Goal: Information Seeking & Learning: Learn about a topic

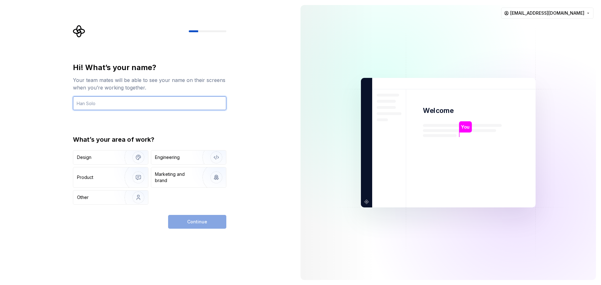
click at [90, 105] on input "text" at bounding box center [149, 103] width 153 height 14
type input "SH"
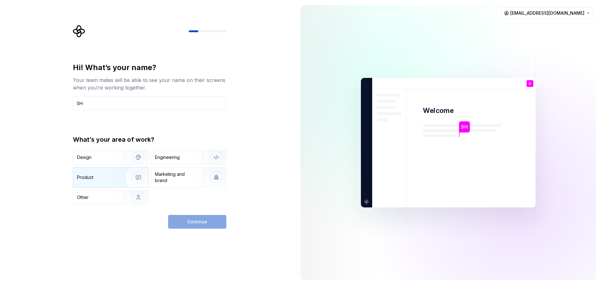
click at [95, 173] on div "Product" at bounding box center [110, 177] width 75 height 20
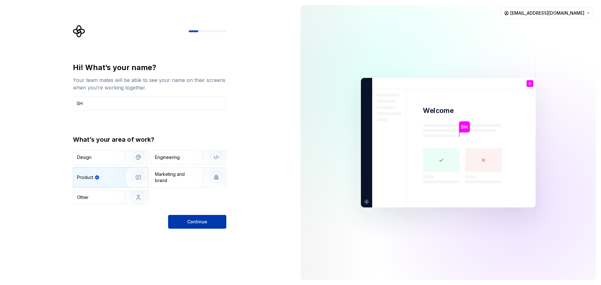
click at [182, 220] on button "Continue" at bounding box center [197, 222] width 58 height 14
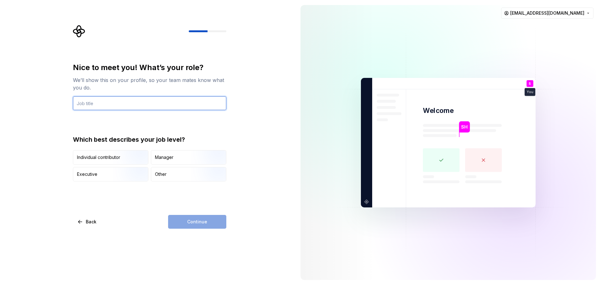
click at [91, 106] on input "text" at bounding box center [149, 103] width 153 height 14
type input "Vibe Coder"
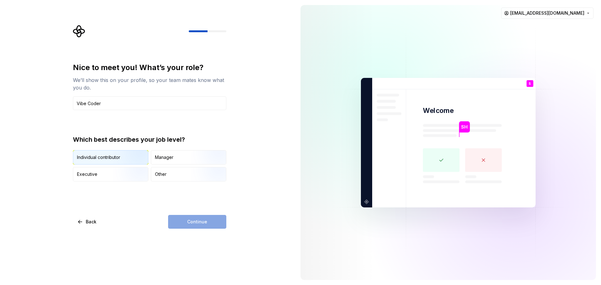
click at [112, 158] on div "Individual contributor" at bounding box center [98, 157] width 43 height 6
click at [194, 222] on span "Continue" at bounding box center [197, 222] width 20 height 6
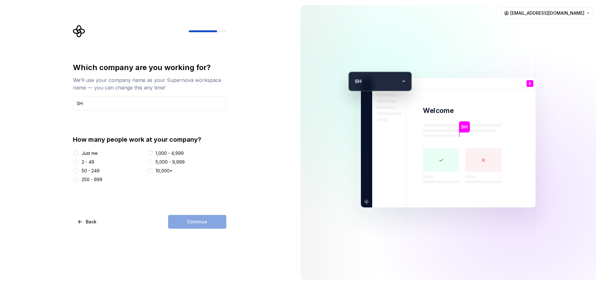
type input "SH"
click at [75, 152] on button "Just me" at bounding box center [76, 153] width 5 height 5
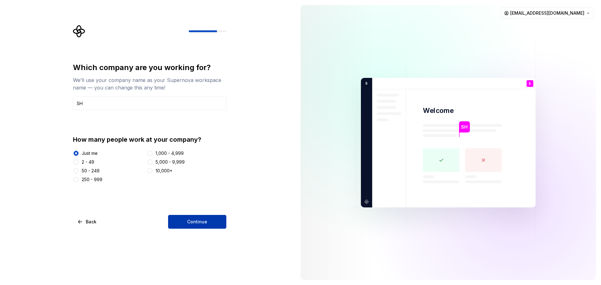
click at [194, 218] on button "Continue" at bounding box center [197, 222] width 58 height 14
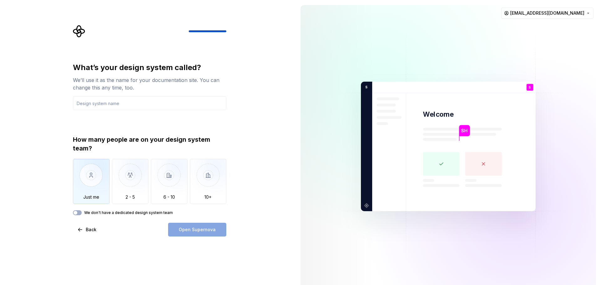
click at [90, 174] on img "button" at bounding box center [91, 180] width 37 height 42
click at [76, 213] on span "button" at bounding box center [76, 213] width 4 height 4
click at [194, 229] on div "Open Supernova" at bounding box center [197, 230] width 58 height 14
click at [203, 225] on div "Open Supernova" at bounding box center [197, 230] width 58 height 14
click at [79, 212] on span "button" at bounding box center [79, 213] width 4 height 4
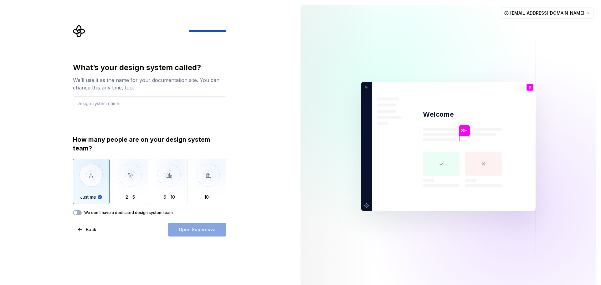
click at [86, 181] on img "button" at bounding box center [91, 180] width 37 height 42
click at [136, 181] on img "button" at bounding box center [130, 180] width 37 height 42
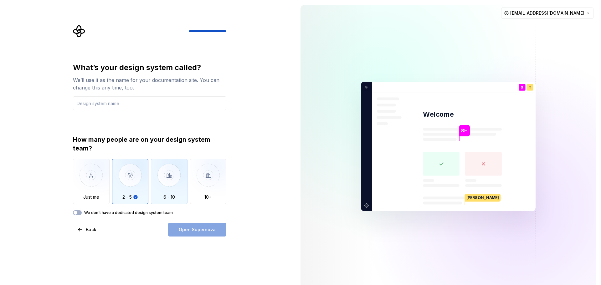
click at [167, 187] on img "button" at bounding box center [169, 180] width 37 height 42
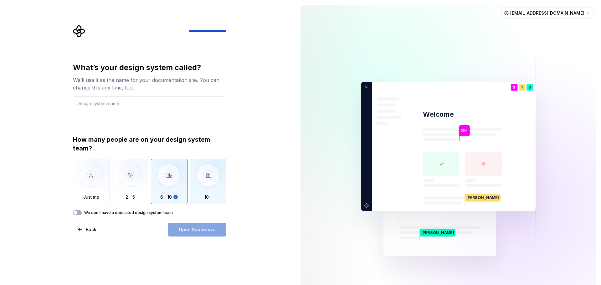
click at [206, 190] on img "button" at bounding box center [208, 180] width 37 height 42
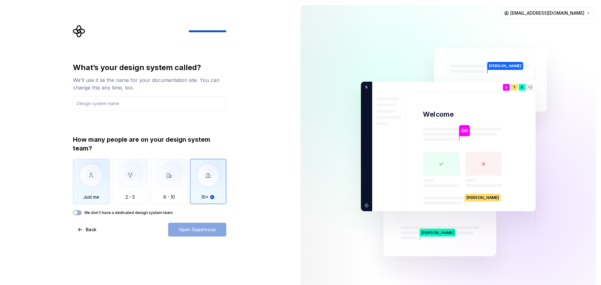
click at [93, 178] on img "button" at bounding box center [91, 180] width 37 height 42
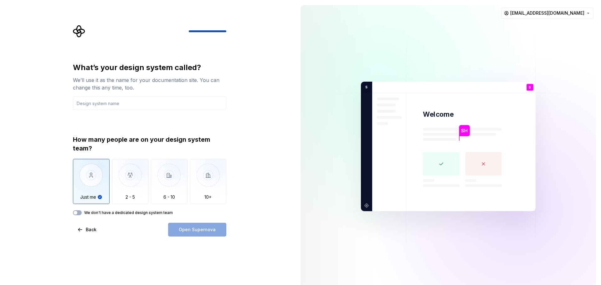
click at [197, 234] on div "Open Supernova" at bounding box center [197, 230] width 58 height 14
click at [195, 230] on div "Open Supernova" at bounding box center [197, 230] width 58 height 14
click at [113, 108] on input "text" at bounding box center [149, 103] width 153 height 14
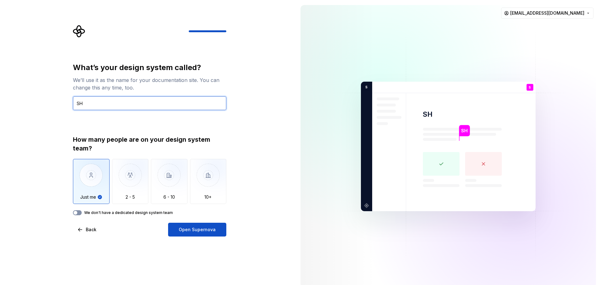
type input "SH"
click at [79, 214] on button "We don't have a dedicated design system team" at bounding box center [77, 212] width 9 height 5
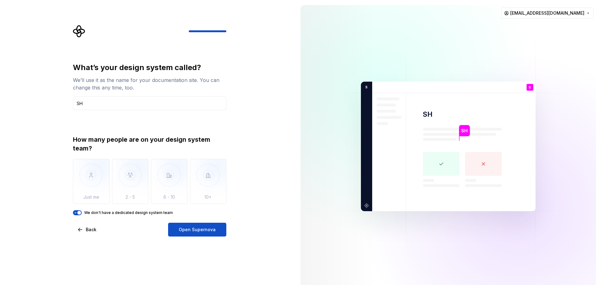
click at [124, 243] on div "What’s your design system called? We’ll use it as the name for your documentati…" at bounding box center [148, 146] width 296 height 293
click at [194, 233] on span "Open Supernova" at bounding box center [197, 230] width 37 height 6
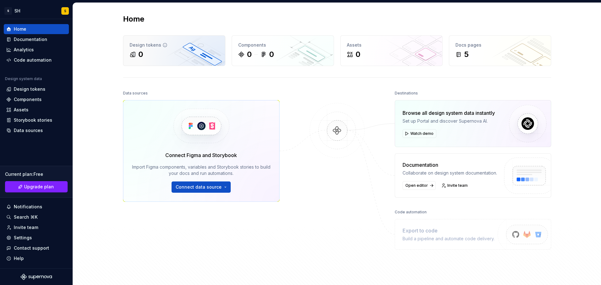
click at [173, 51] on div "0" at bounding box center [174, 54] width 89 height 10
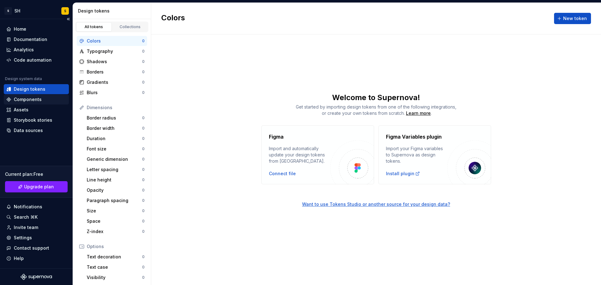
click at [21, 97] on div "Components" at bounding box center [28, 99] width 28 height 6
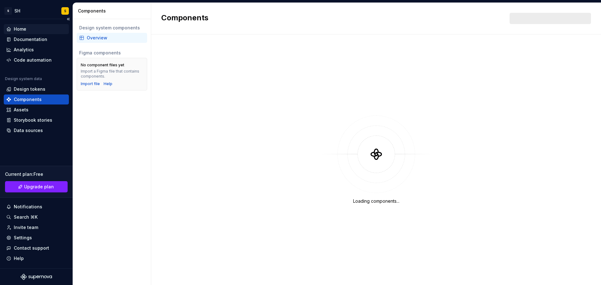
click at [18, 29] on div "Home" at bounding box center [20, 29] width 13 height 6
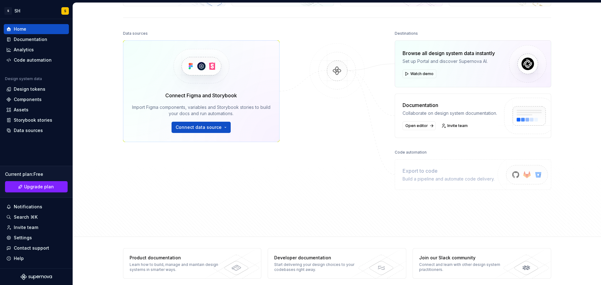
scroll to position [65, 0]
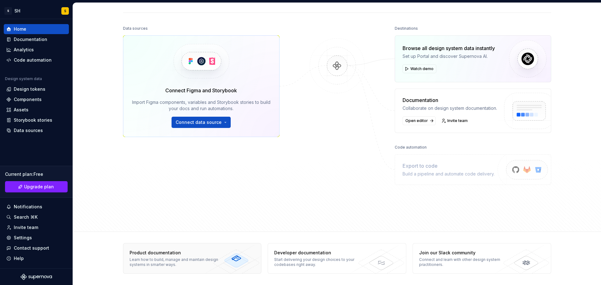
click at [157, 254] on div "Product documentation" at bounding box center [175, 253] width 91 height 6
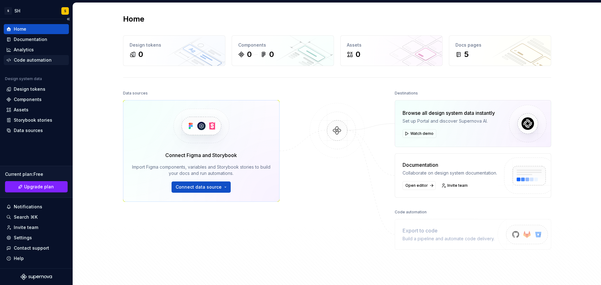
click at [21, 59] on div "Code automation" at bounding box center [33, 60] width 38 height 6
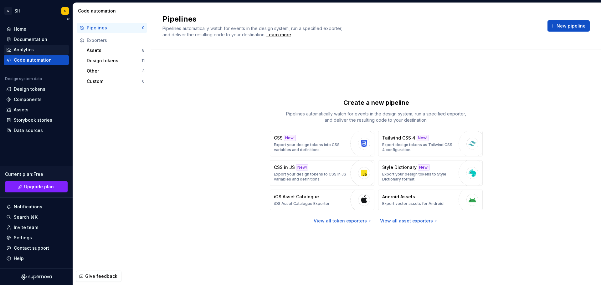
click at [19, 47] on div "Analytics" at bounding box center [24, 50] width 20 height 6
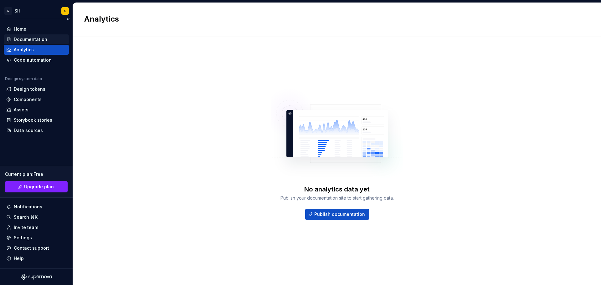
click at [26, 36] on div "Documentation" at bounding box center [30, 39] width 33 height 6
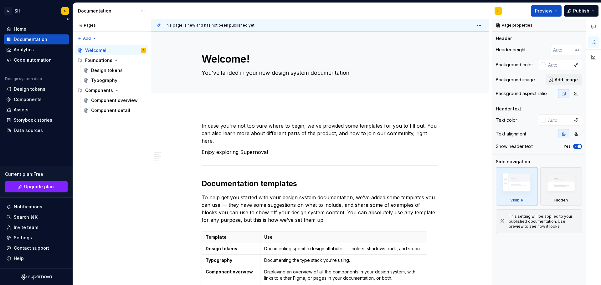
type textarea "*"
click at [18, 30] on div "Home" at bounding box center [20, 29] width 13 height 6
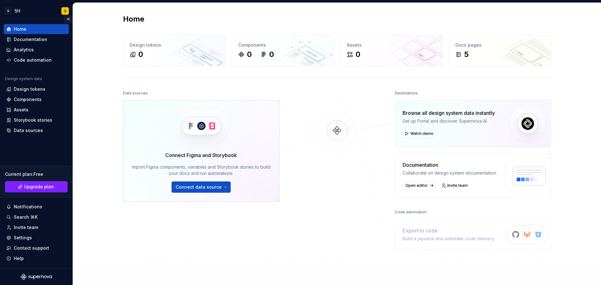
click at [68, 19] on button "Collapse sidebar" at bounding box center [68, 19] width 9 height 9
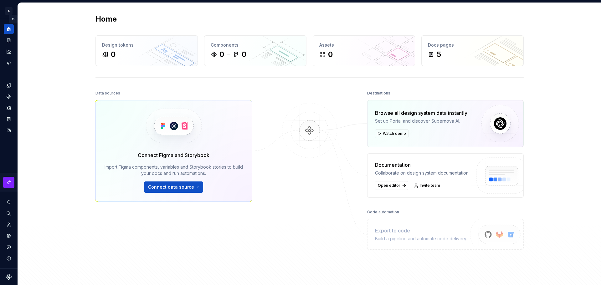
click at [13, 19] on button "Expand sidebar" at bounding box center [13, 19] width 9 height 9
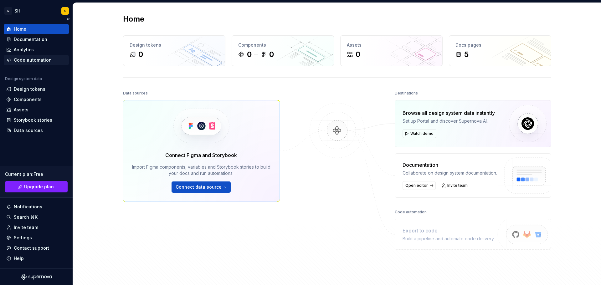
click at [28, 59] on div "Code automation" at bounding box center [33, 60] width 38 height 6
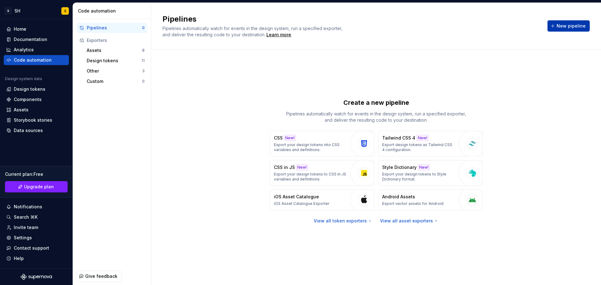
click at [564, 26] on span "New pipeline" at bounding box center [571, 26] width 29 height 6
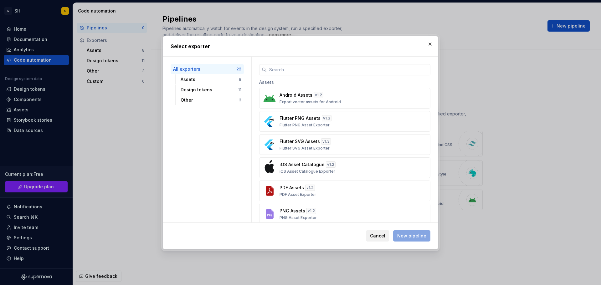
click at [378, 236] on span "Cancel" at bounding box center [377, 236] width 15 height 6
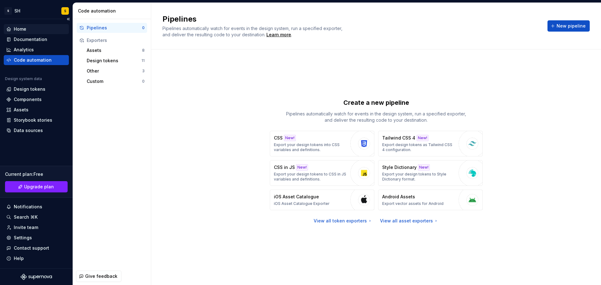
click at [20, 30] on div "Home" at bounding box center [20, 29] width 13 height 6
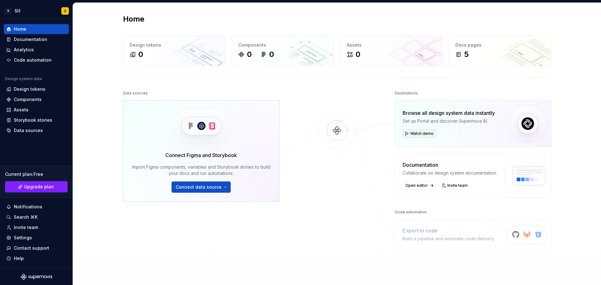
click at [420, 133] on span "Watch demo" at bounding box center [421, 133] width 23 height 5
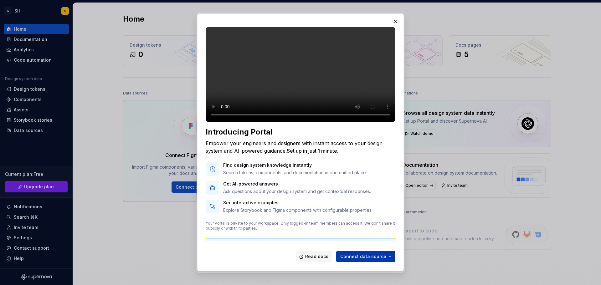
click at [364, 259] on span "Connect data source" at bounding box center [363, 257] width 46 height 6
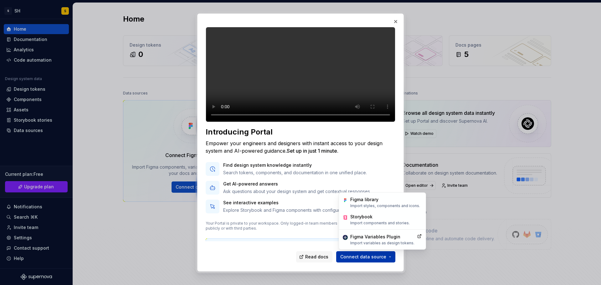
click at [364, 259] on span "Connect data source" at bounding box center [363, 257] width 46 height 6
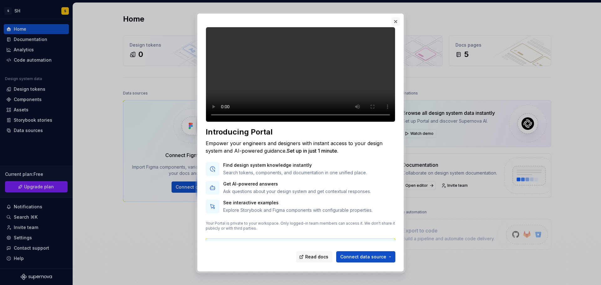
click at [394, 22] on button "button" at bounding box center [395, 21] width 9 height 9
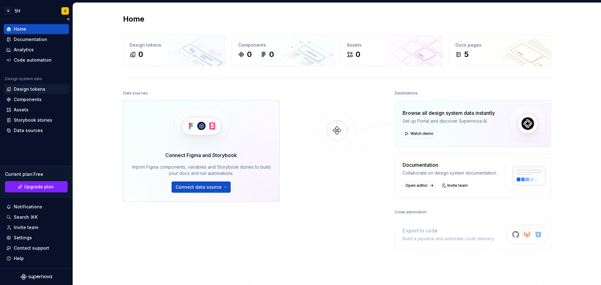
click at [23, 90] on div "Design tokens" at bounding box center [30, 89] width 32 height 6
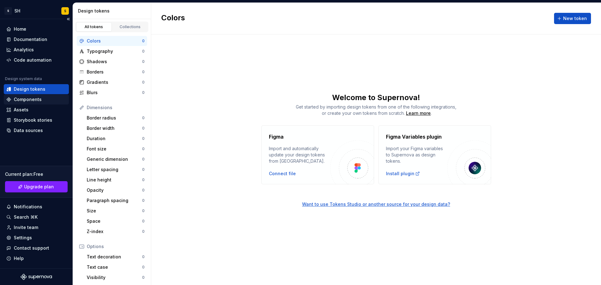
click at [25, 99] on div "Components" at bounding box center [28, 99] width 28 height 6
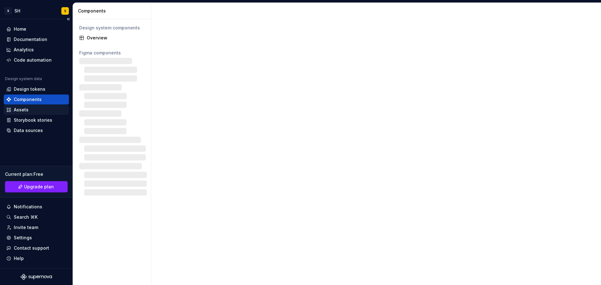
click at [28, 108] on div "Assets" at bounding box center [36, 110] width 60 height 6
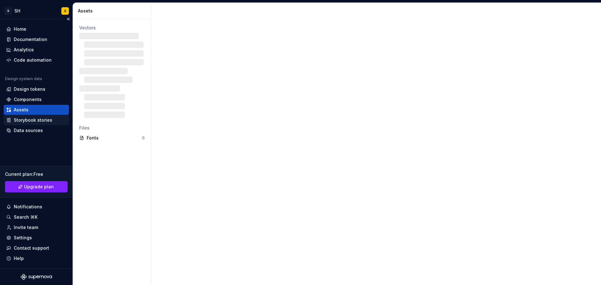
click at [23, 121] on div "Storybook stories" at bounding box center [33, 120] width 39 height 6
click at [23, 131] on div "Data sources" at bounding box center [28, 130] width 29 height 6
